Goal: Find specific page/section: Find specific page/section

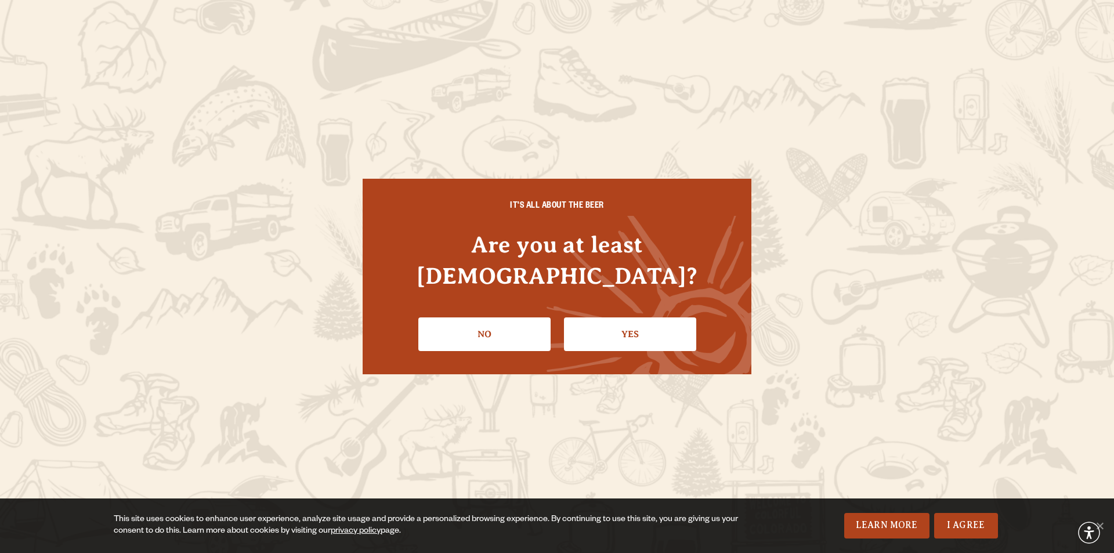
click at [634, 330] on link "Yes" at bounding box center [630, 334] width 132 height 34
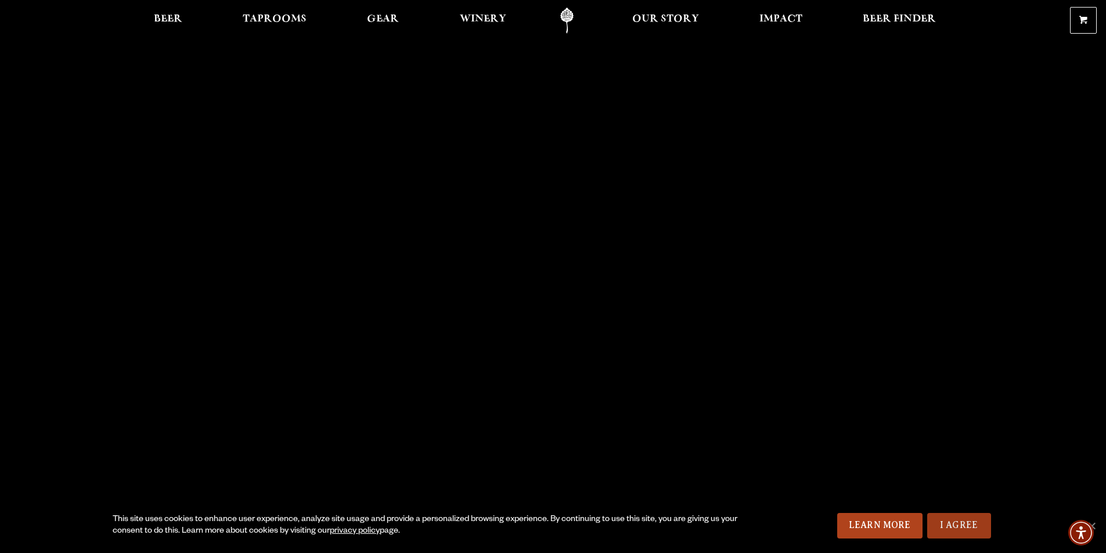
click at [966, 527] on link "I Agree" at bounding box center [959, 526] width 64 height 26
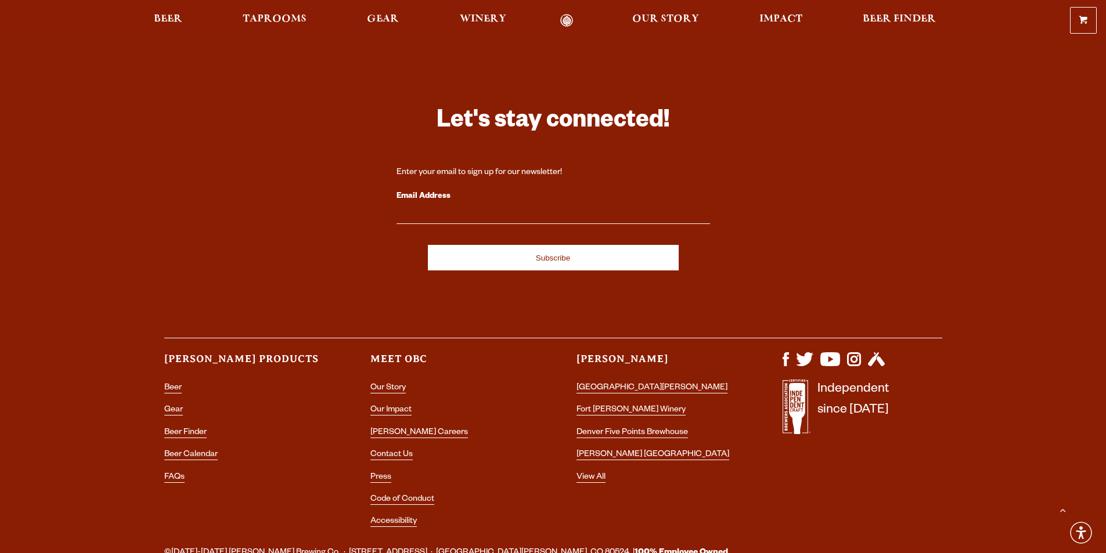
scroll to position [3441, 0]
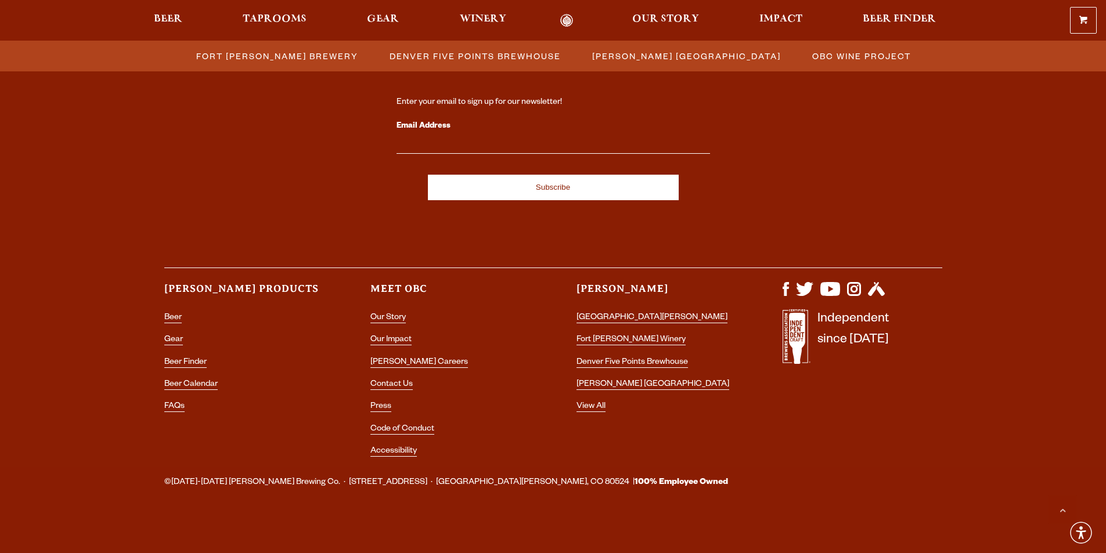
scroll to position [1248, 0]
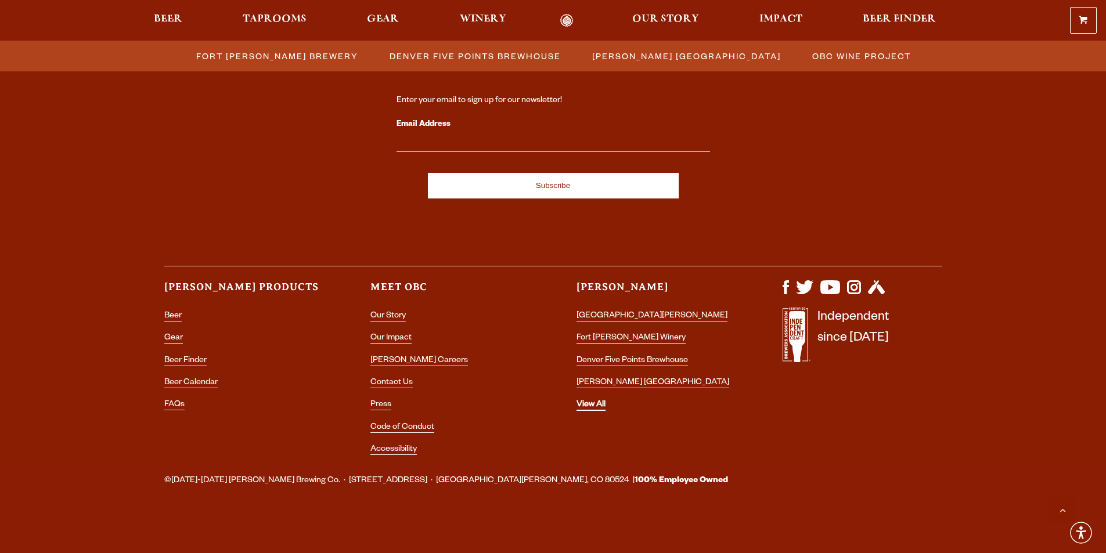
click at [594, 405] on link "View All" at bounding box center [590, 405] width 29 height 10
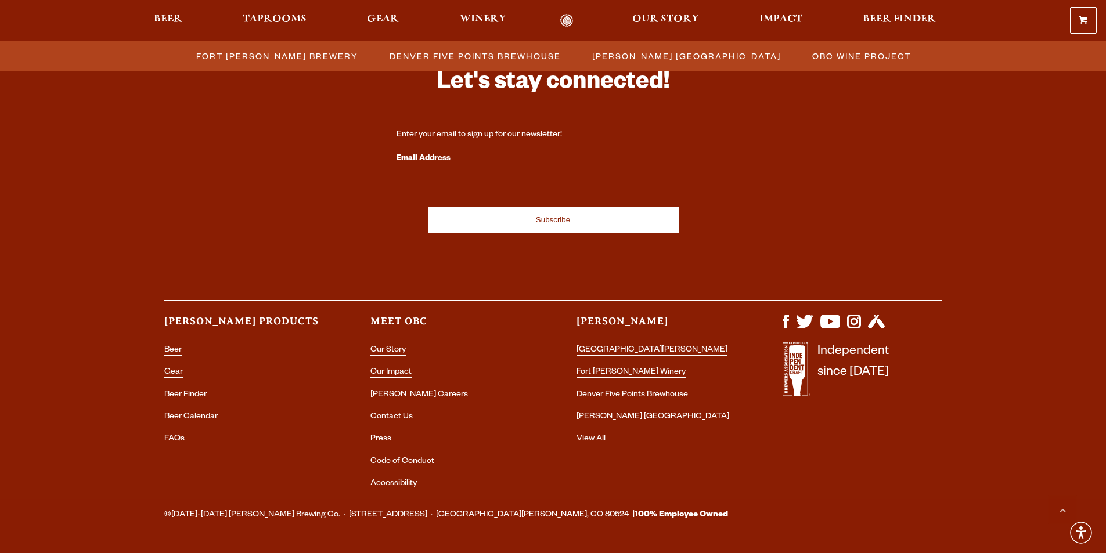
scroll to position [1248, 0]
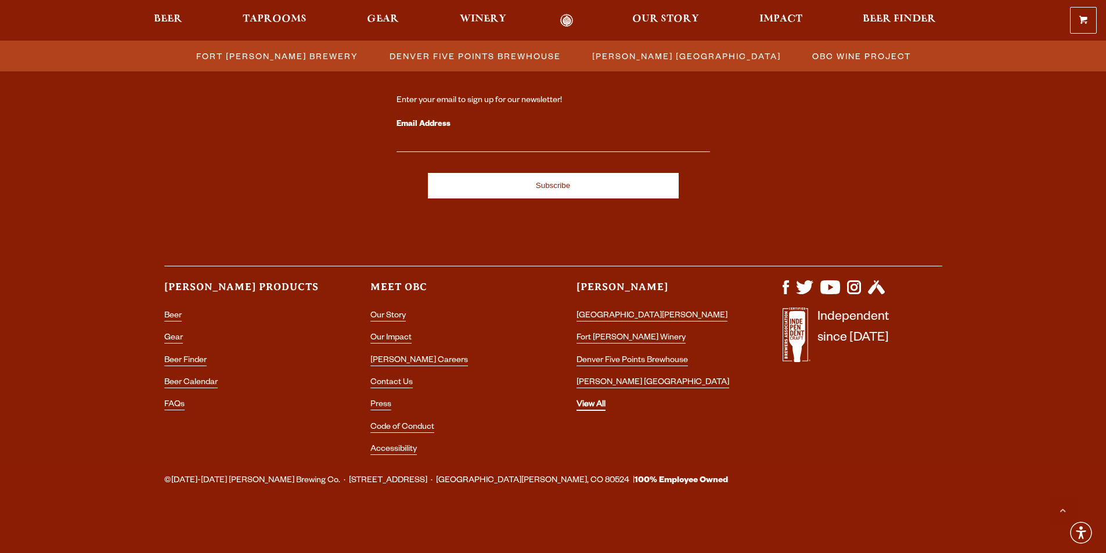
click at [593, 402] on link "View All" at bounding box center [590, 405] width 29 height 10
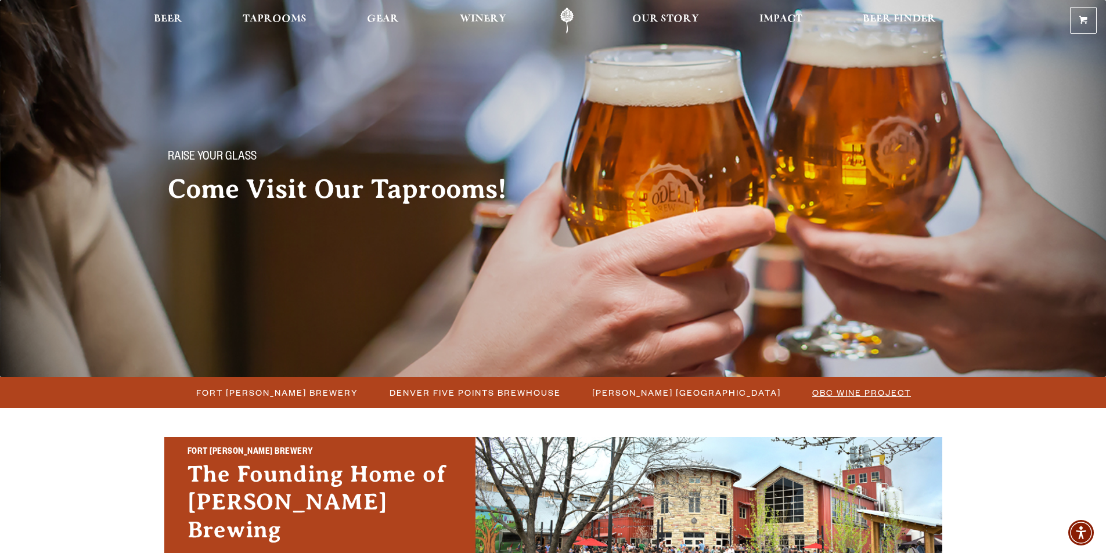
click at [846, 394] on span "OBC Wine Project" at bounding box center [861, 392] width 99 height 17
